Goal: Communication & Community: Answer question/provide support

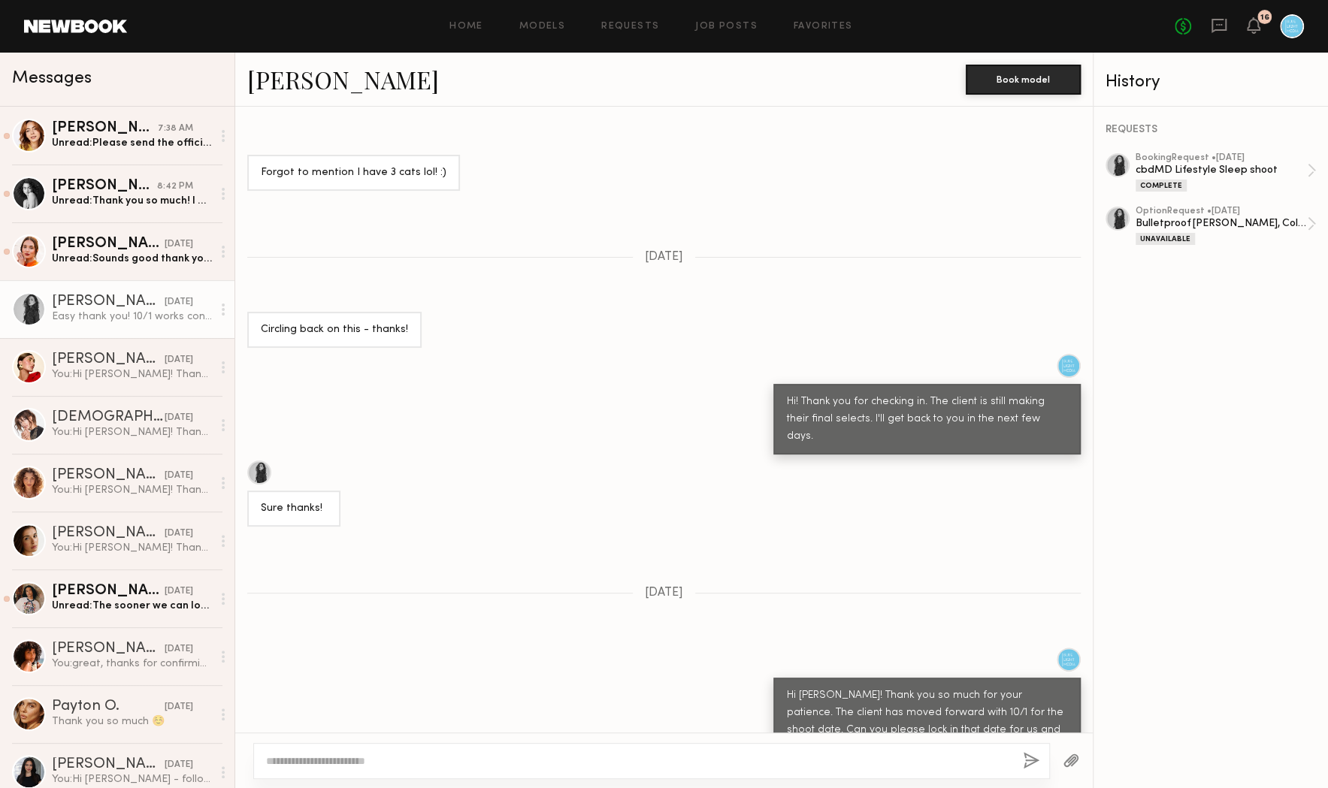
scroll to position [1387, 0]
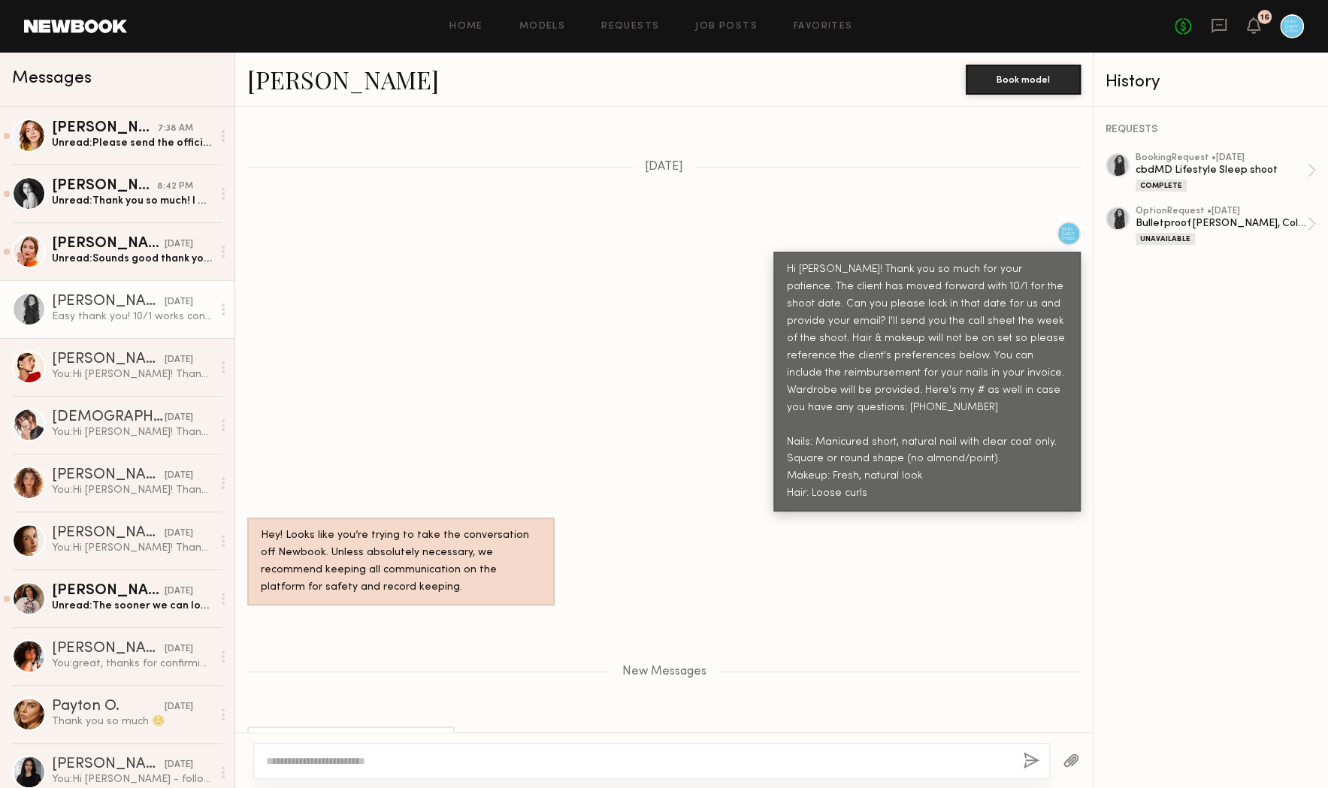
click at [345, 753] on div at bounding box center [651, 761] width 797 height 36
click at [320, 765] on textarea at bounding box center [638, 761] width 745 height 15
type textarea "**********"
click at [1027, 765] on button "button" at bounding box center [1032, 761] width 17 height 19
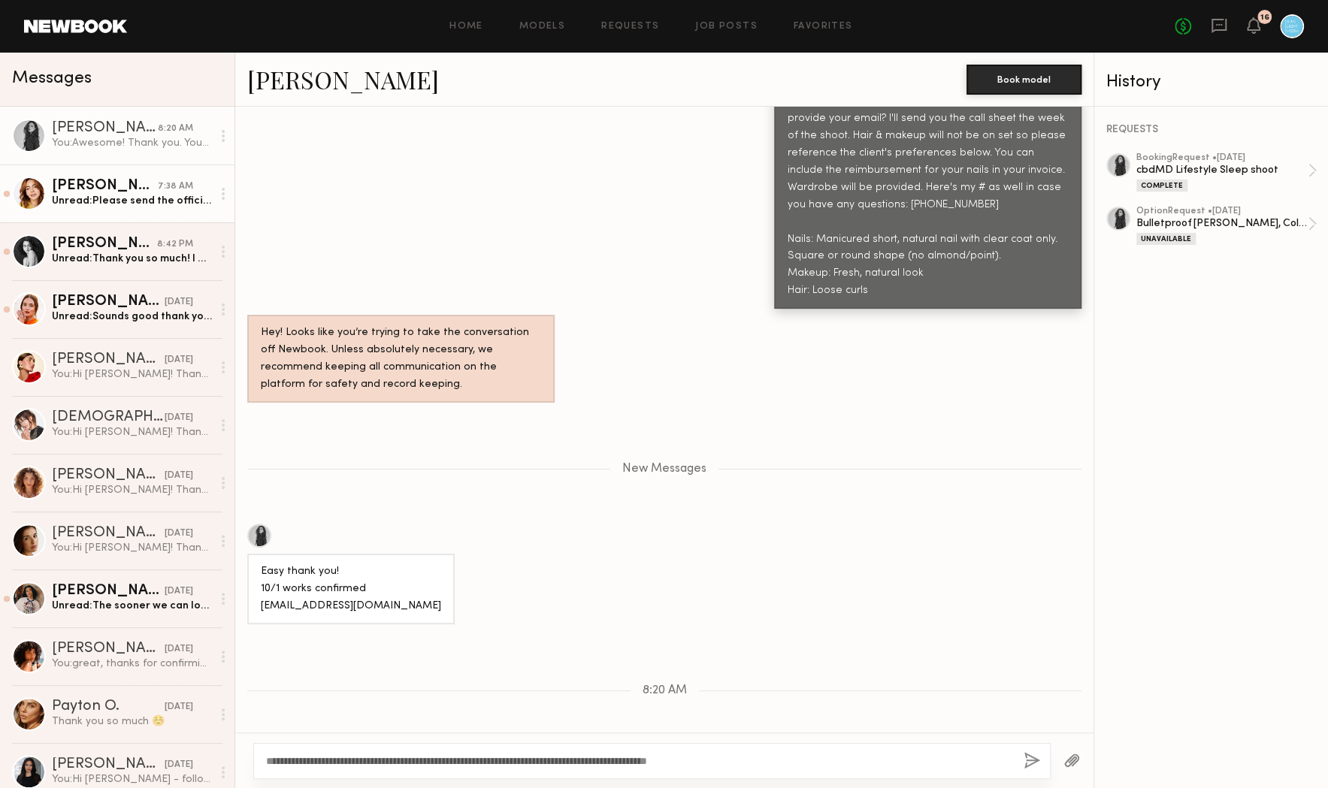
click at [136, 197] on div "Unread: Please send the official newbook request for me to hold the date!" at bounding box center [132, 201] width 160 height 14
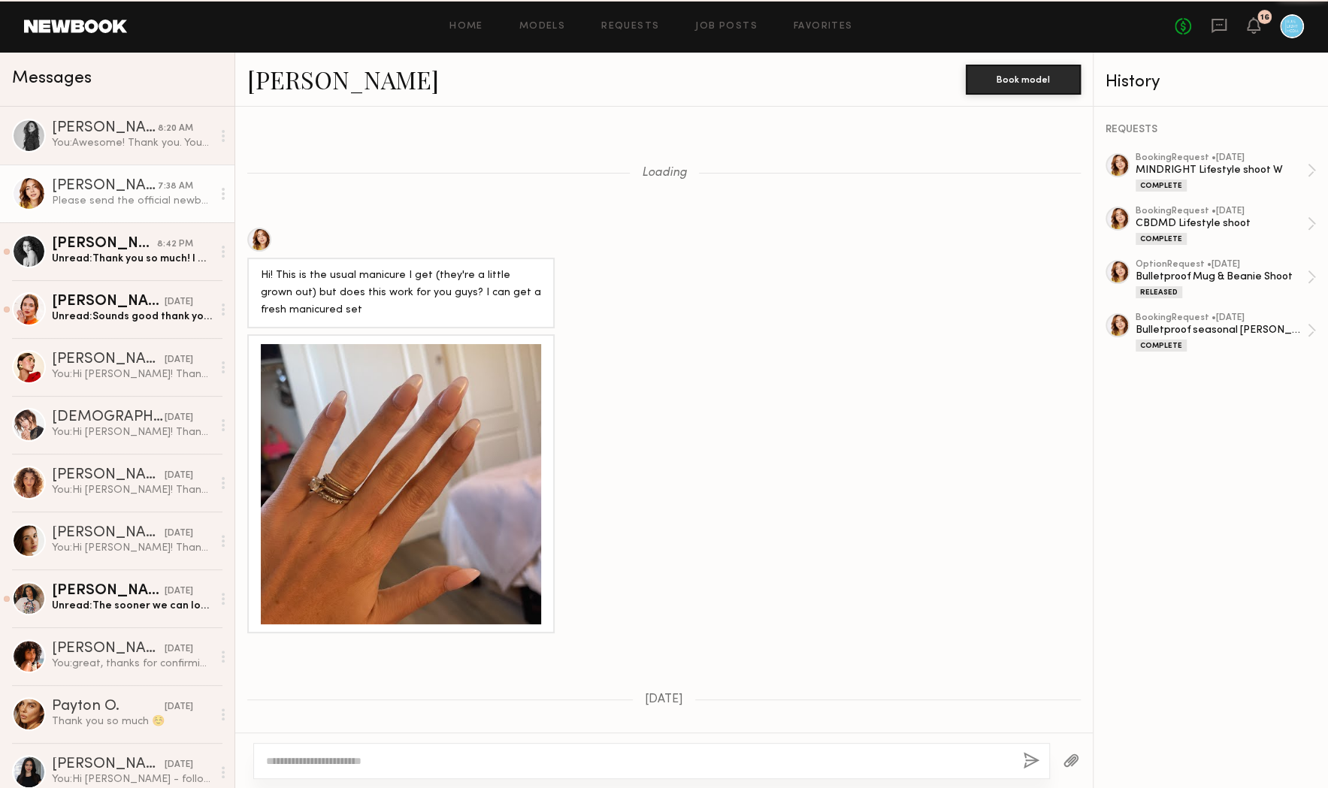
scroll to position [12957, 0]
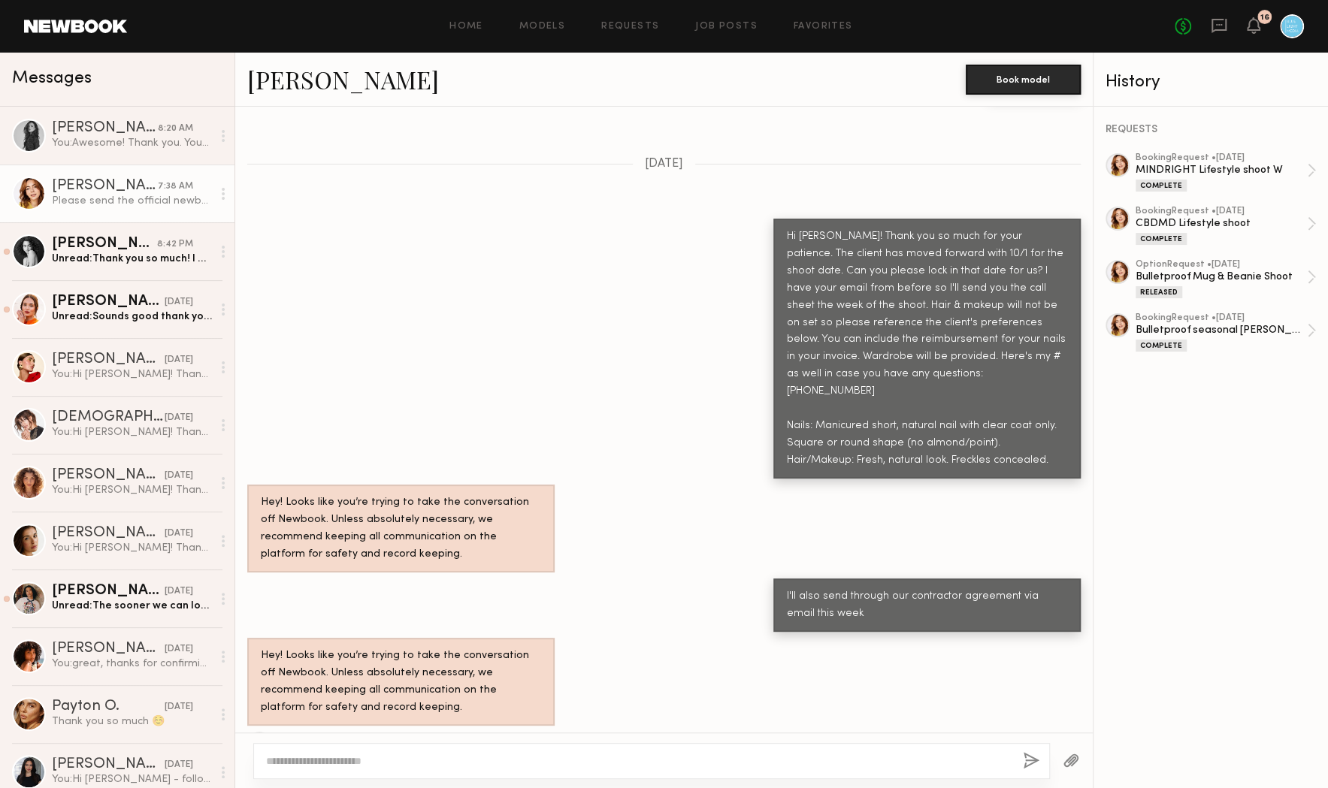
click at [426, 762] on textarea at bounding box center [638, 761] width 745 height 15
drag, startPoint x: 485, startPoint y: 764, endPoint x: 328, endPoint y: 764, distance: 157.1
click at [328, 764] on textarea "**********" at bounding box center [639, 761] width 746 height 15
type textarea "**********"
click at [1024, 758] on button "button" at bounding box center [1032, 761] width 17 height 19
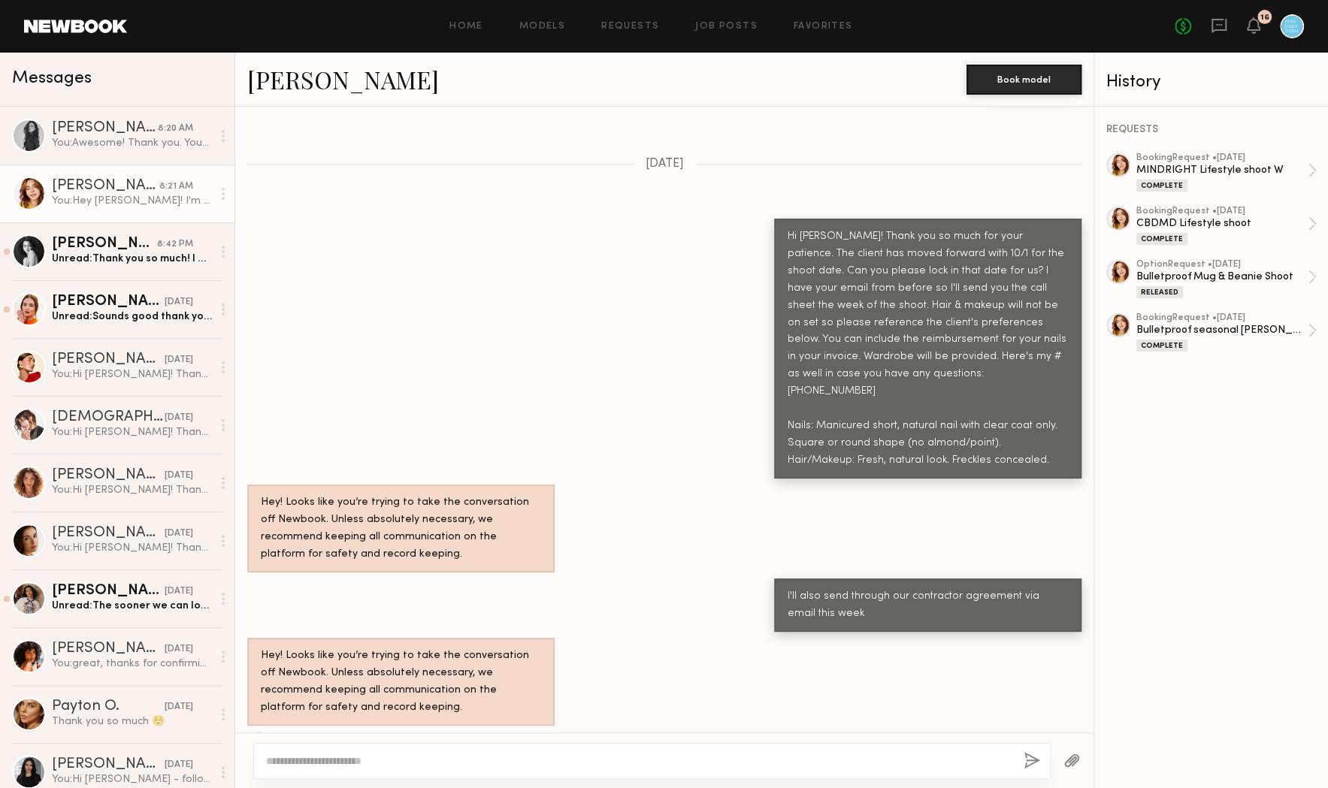
scroll to position [13130, 0]
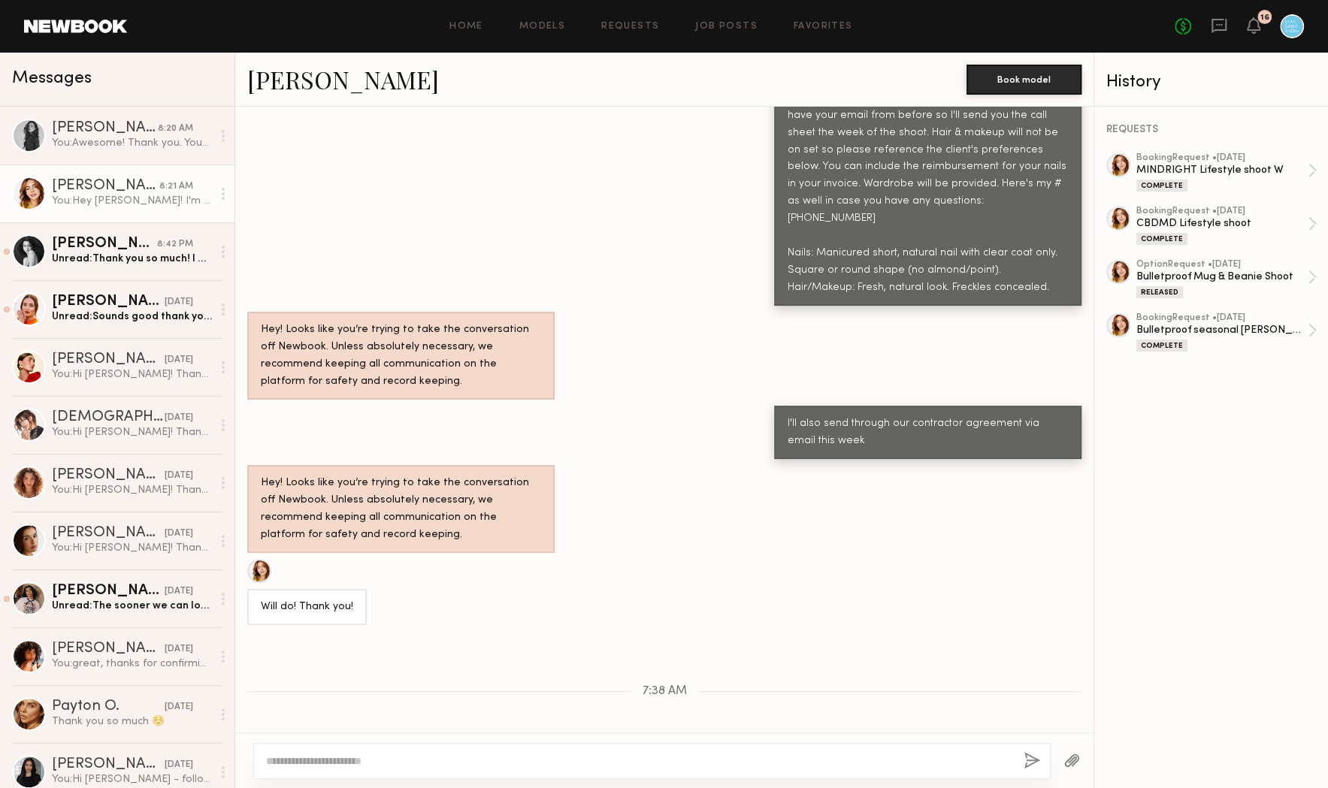
click at [171, 83] on div "Messages" at bounding box center [117, 76] width 210 height 23
click at [164, 92] on div "Messages" at bounding box center [117, 80] width 234 height 54
click at [148, 68] on div "Messages" at bounding box center [117, 76] width 210 height 23
click at [143, 234] on link "[PERSON_NAME] 8:42 PM Unread: Thank you so much! I would love to work with you …" at bounding box center [117, 251] width 234 height 58
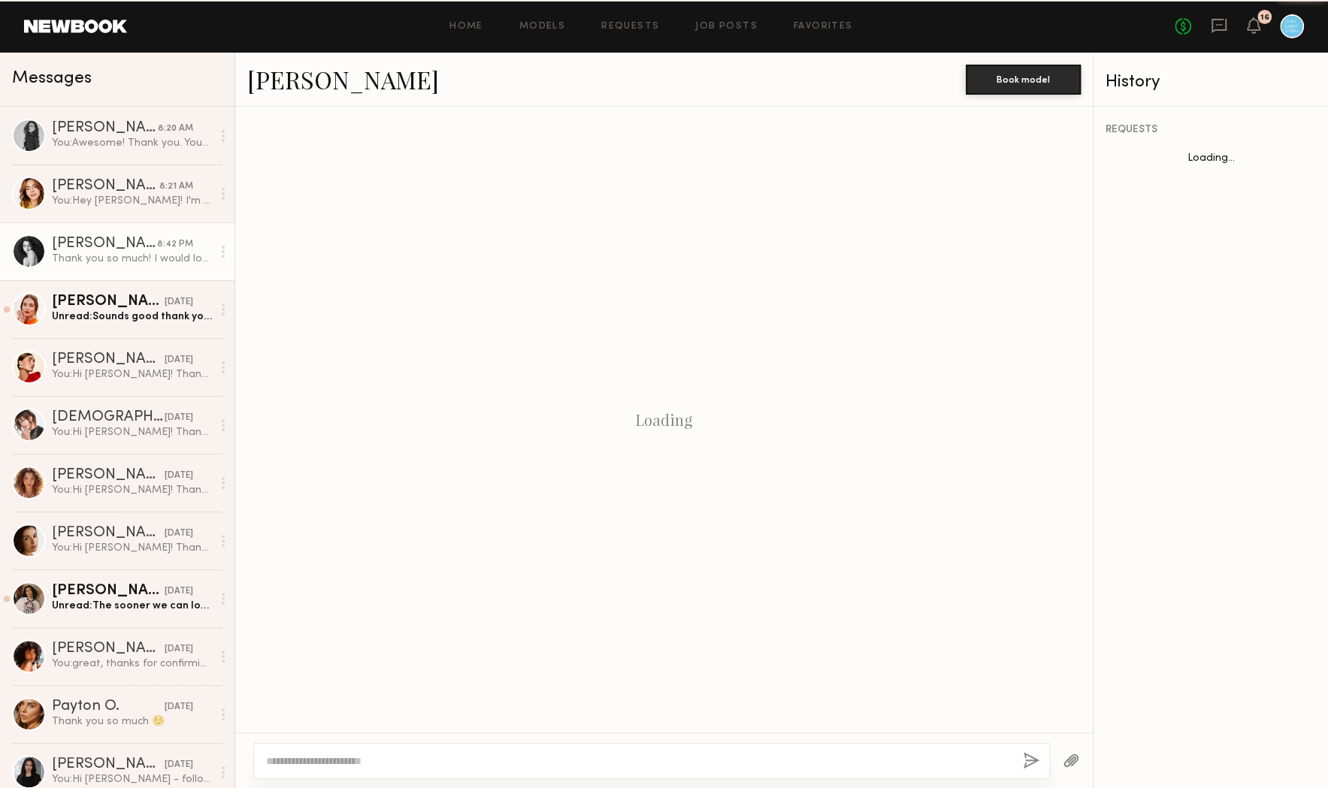
scroll to position [448, 0]
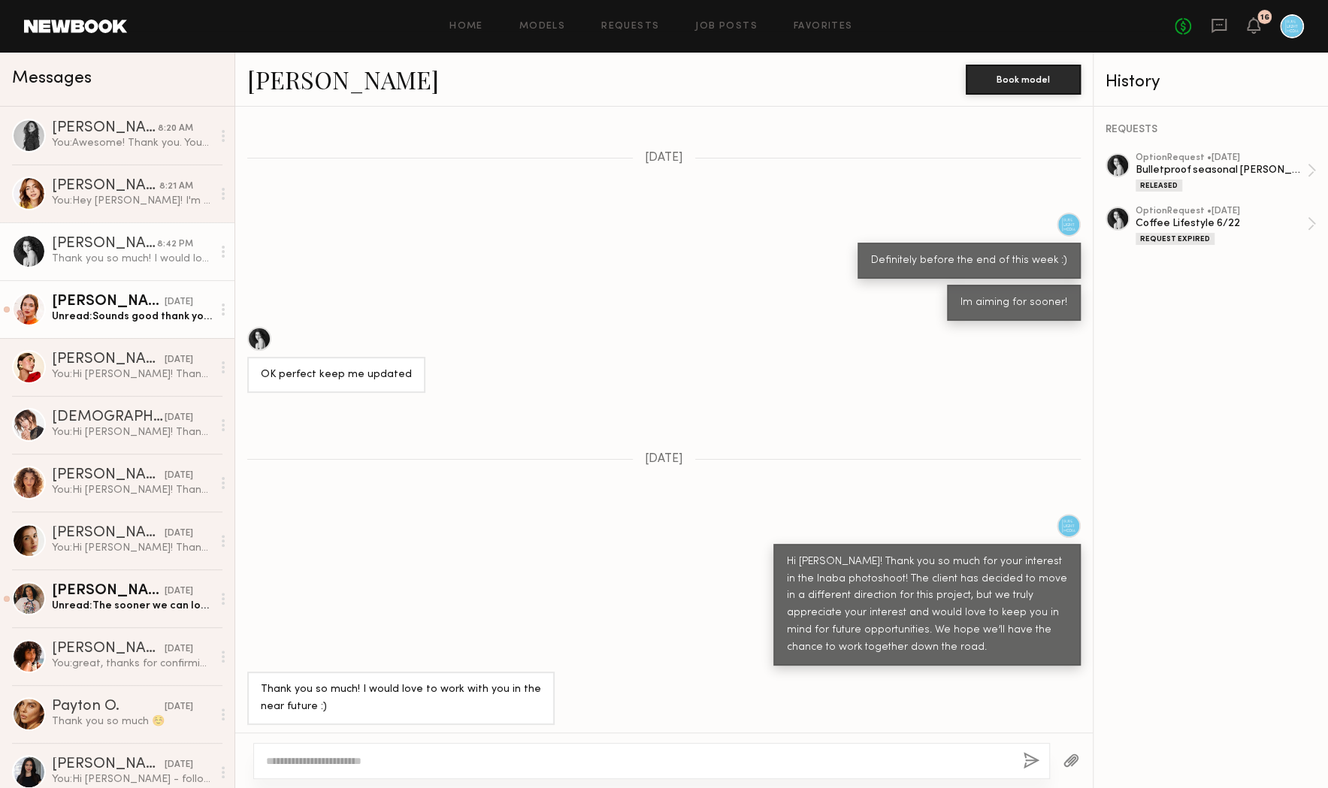
click at [153, 331] on link "[PERSON_NAME] [DATE] Unread: Sounds good thank you!" at bounding box center [117, 309] width 234 height 58
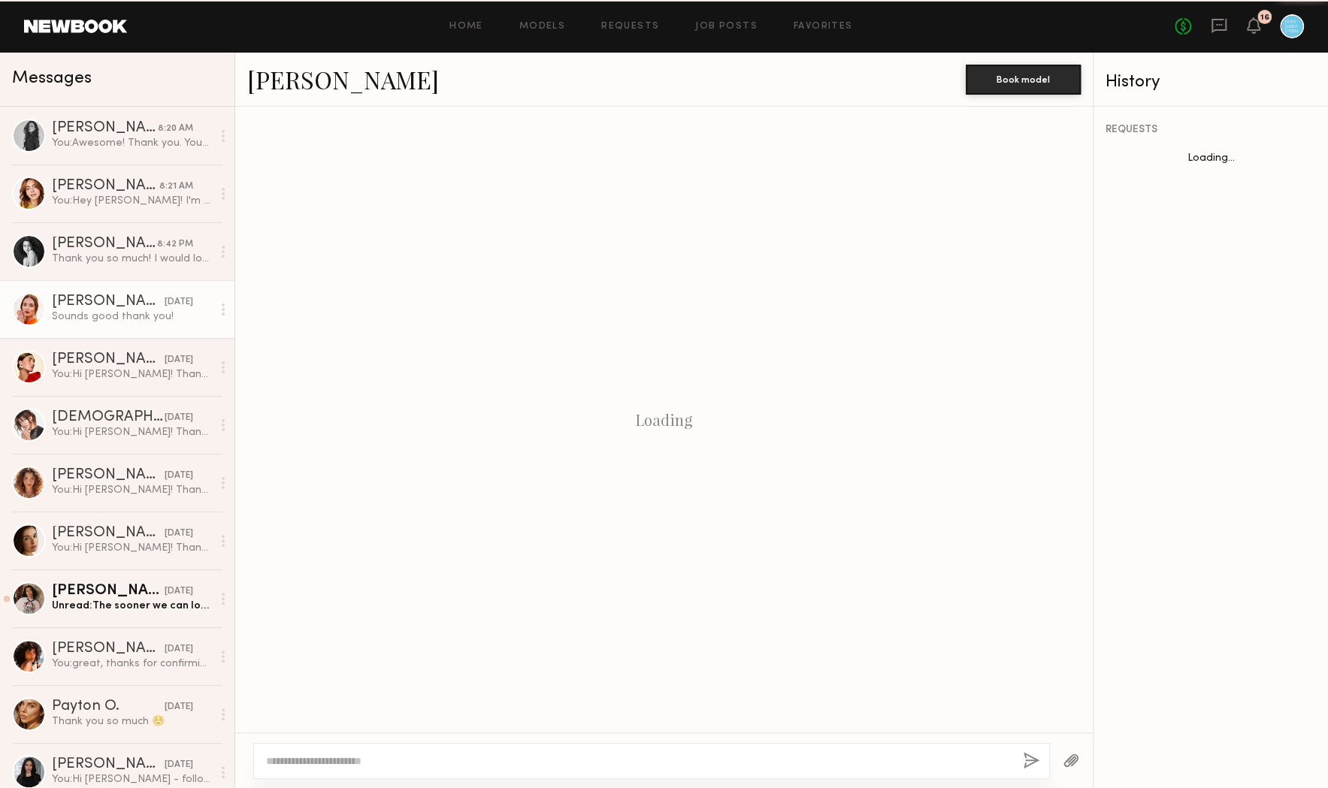
click at [153, 331] on link "[PERSON_NAME] [DATE] Sounds good thank you!" at bounding box center [117, 309] width 234 height 58
